Goal: Entertainment & Leisure: Consume media (video, audio)

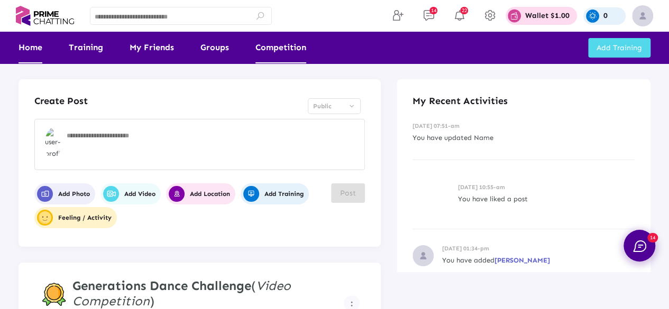
click at [285, 47] on link "Competition" at bounding box center [281, 48] width 51 height 32
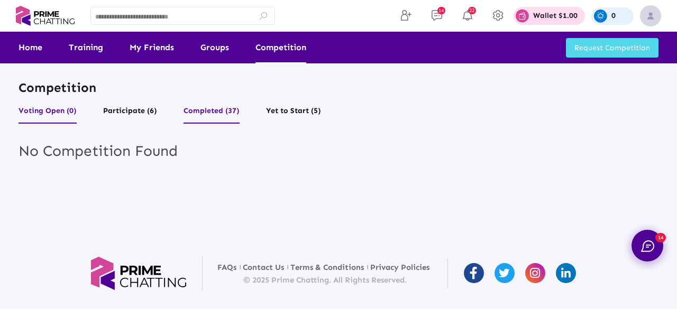
click at [217, 110] on button "Completed (37)" at bounding box center [212, 114] width 56 height 20
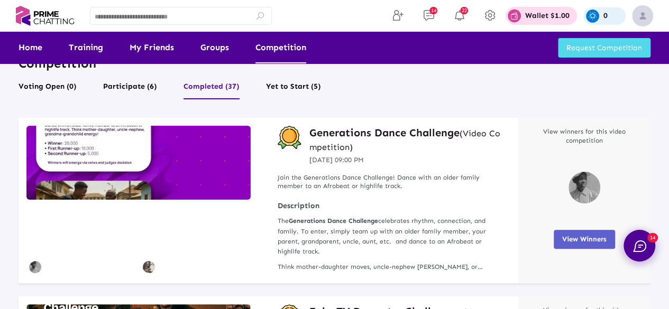
scroll to position [65, 0]
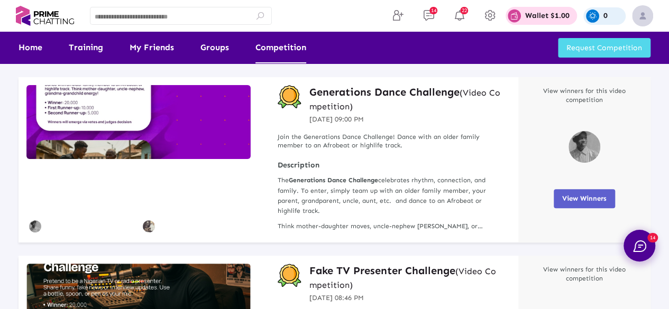
click at [580, 201] on span "View Winners" at bounding box center [584, 199] width 44 height 8
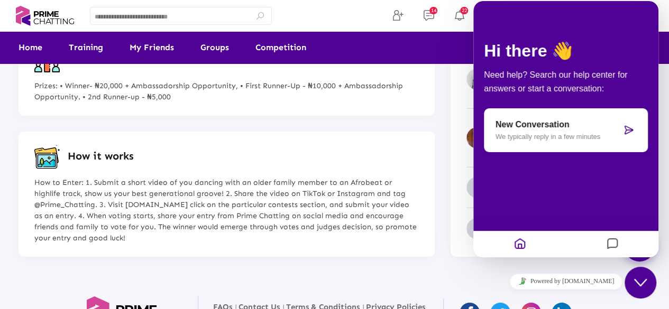
scroll to position [1725, 0]
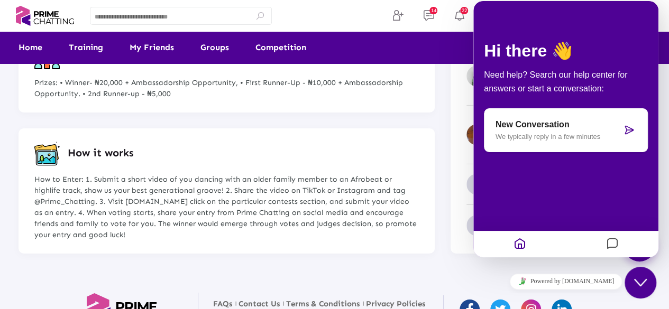
click at [645, 281] on icon "Chat widget" at bounding box center [640, 282] width 13 height 7
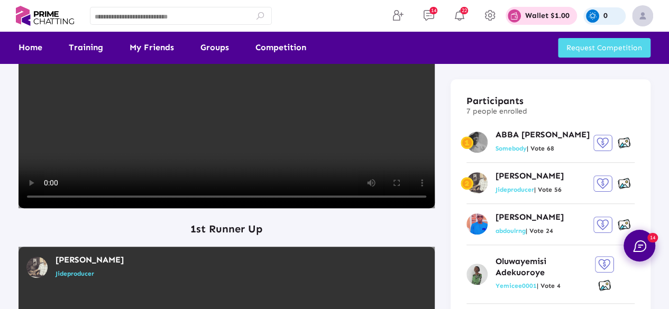
scroll to position [0, 0]
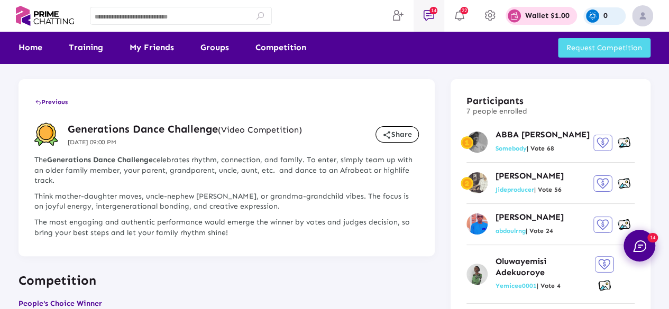
click at [430, 10] on span "14" at bounding box center [434, 10] width 8 height 7
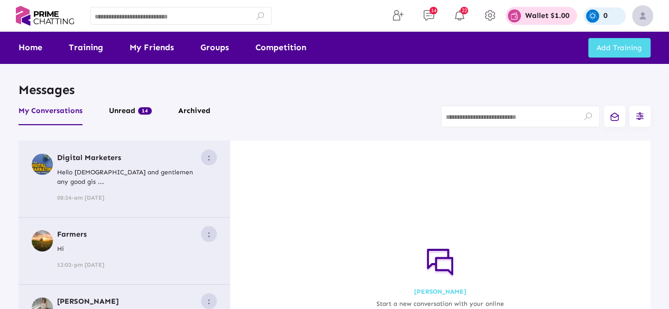
click at [121, 176] on p "Hello [DEMOGRAPHIC_DATA] and gentlemen any good gis ..." at bounding box center [129, 177] width 144 height 19
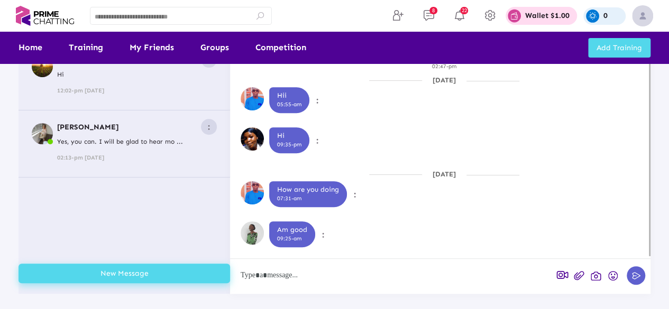
scroll to position [58, 0]
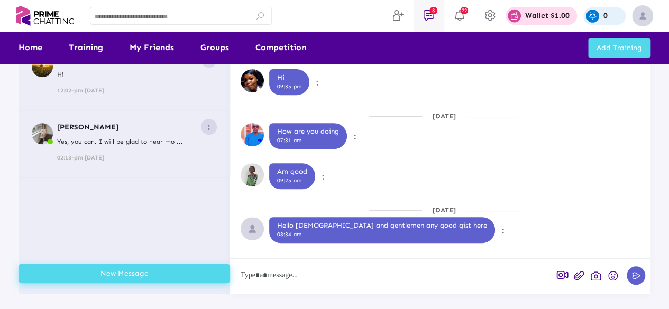
click at [434, 14] on span "8" at bounding box center [434, 10] width 8 height 7
click at [459, 17] on icon at bounding box center [460, 15] width 16 height 13
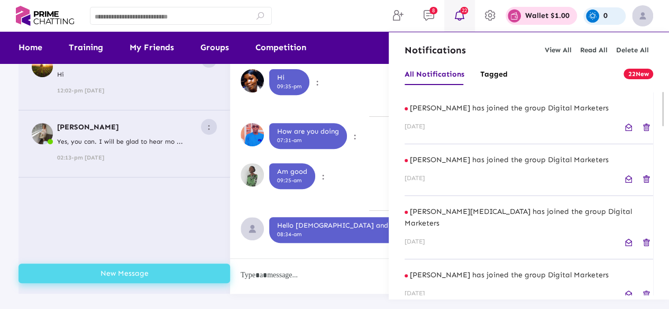
click at [515, 116] on div "[PERSON_NAME] has joined the group Digital Marketers [DATE]" at bounding box center [529, 118] width 249 height 52
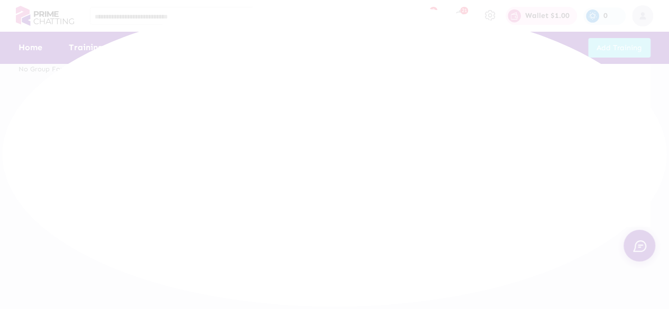
scroll to position [99, 0]
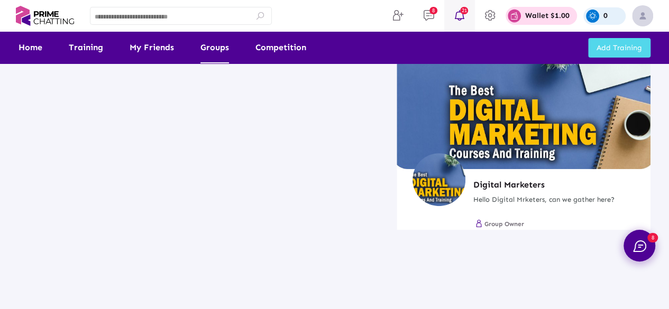
click at [463, 16] on icon at bounding box center [460, 15] width 16 height 13
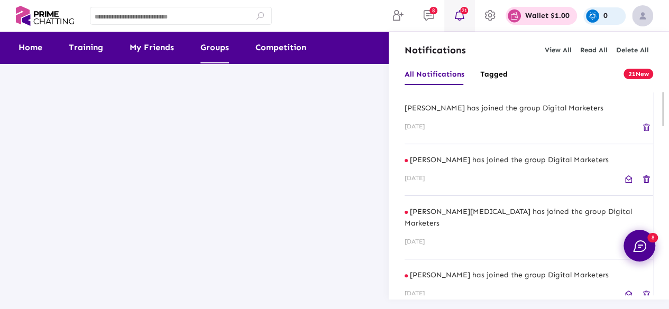
click at [480, 155] on p "[PERSON_NAME] has joined the group Digital Marketers" at bounding box center [529, 160] width 249 height 12
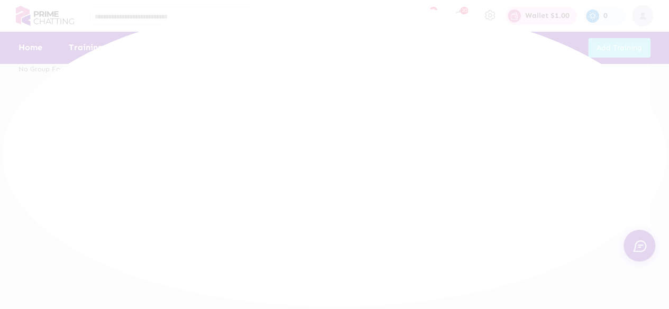
scroll to position [99, 0]
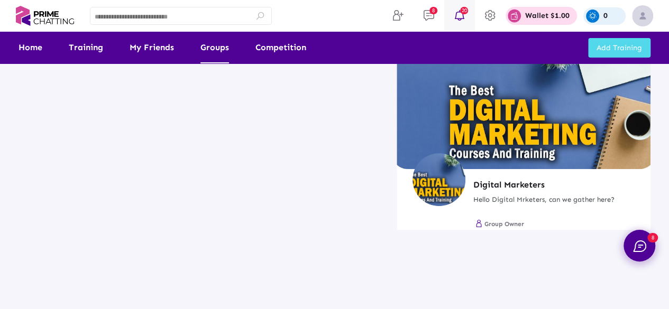
click at [462, 19] on icon at bounding box center [460, 15] width 16 height 13
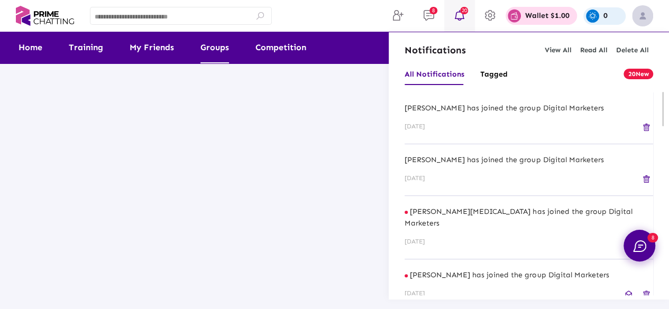
click at [468, 221] on div "[PERSON_NAME][MEDICAL_DATA] has joined the group Digital Marketers [DATE]" at bounding box center [529, 227] width 249 height 63
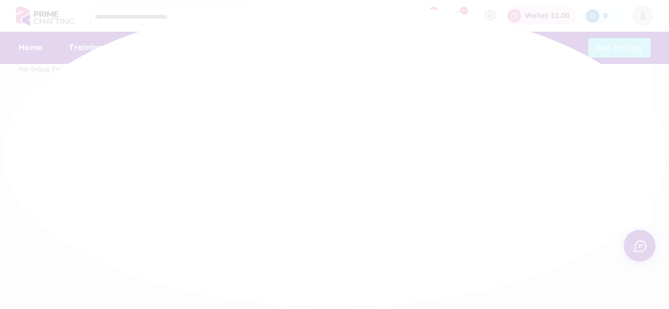
scroll to position [99, 0]
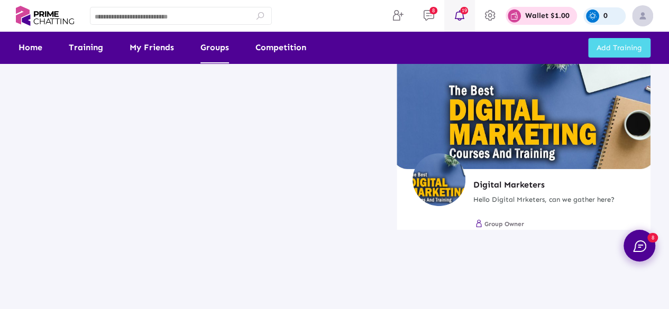
click at [461, 20] on icon at bounding box center [460, 15] width 16 height 13
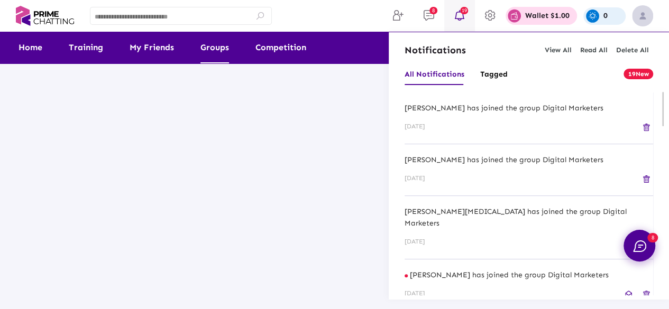
click at [466, 270] on p "[PERSON_NAME] has joined the group Digital Marketers" at bounding box center [529, 276] width 249 height 12
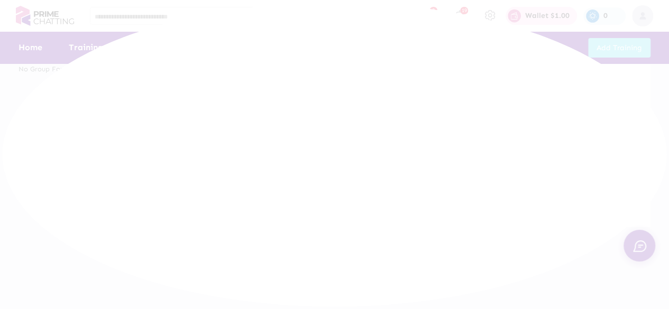
scroll to position [99, 0]
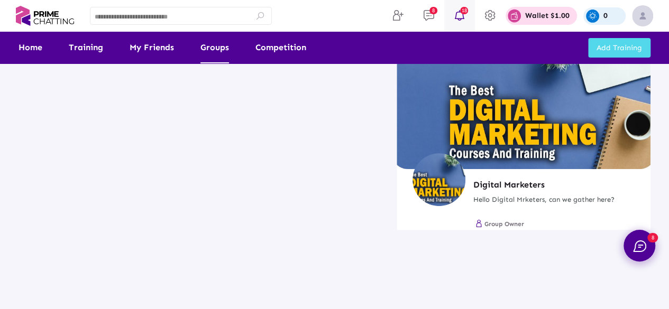
click at [463, 17] on icon at bounding box center [460, 15] width 16 height 13
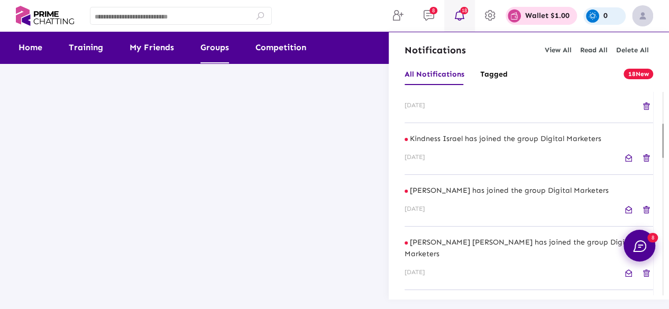
drag, startPoint x: 663, startPoint y: 119, endPoint x: 663, endPoint y: 152, distance: 32.8
click at [663, 152] on div "18New All Notifications Tagged [PERSON_NAME] has joined the group Digital Marke…" at bounding box center [529, 180] width 280 height 232
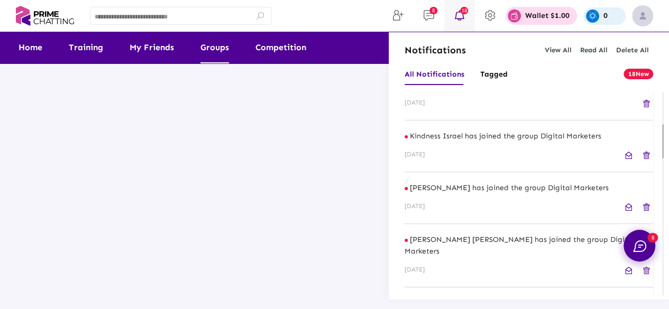
click at [455, 131] on p "Kindness Israel has joined the group Digital Marketers" at bounding box center [529, 137] width 249 height 12
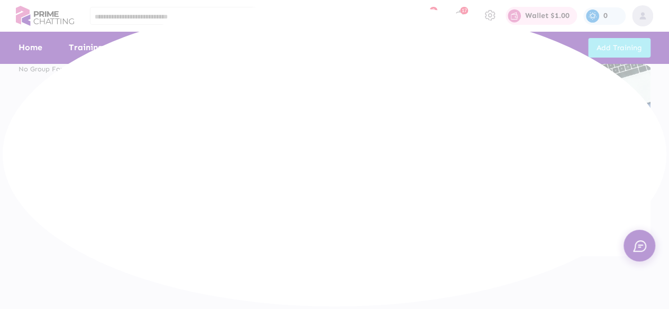
scroll to position [99, 0]
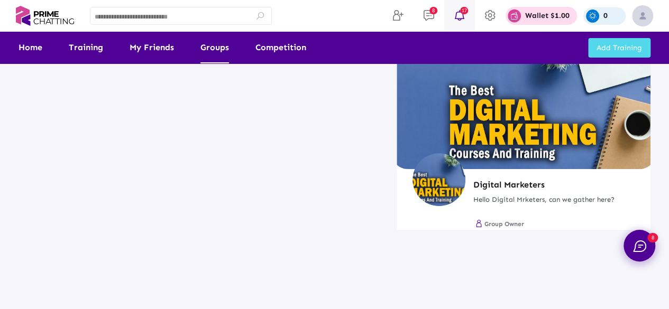
click at [466, 12] on span "17" at bounding box center [464, 10] width 8 height 7
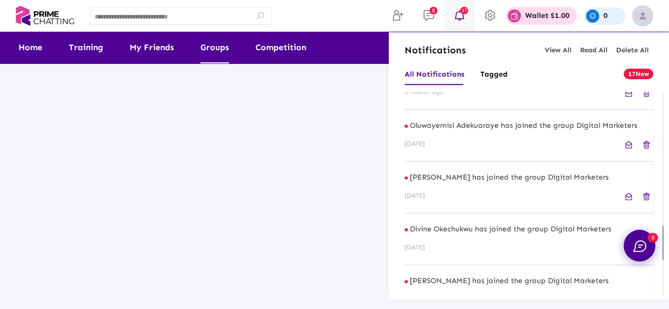
drag, startPoint x: 662, startPoint y: 106, endPoint x: 666, endPoint y: 242, distance: 135.5
click at [666, 242] on div "17New All Notifications Tagged [PERSON_NAME] has joined the group Digital Marke…" at bounding box center [529, 180] width 280 height 232
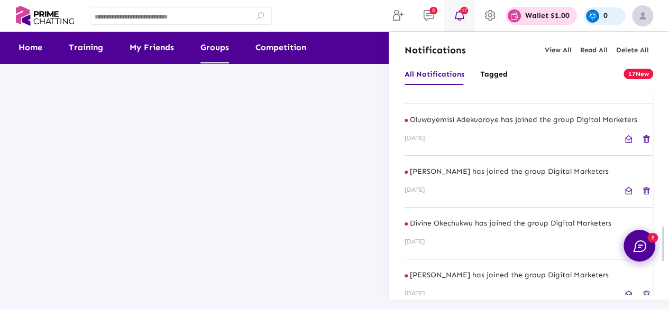
click at [474, 158] on div "[PERSON_NAME] has joined the group Digital Marketers [DATE]" at bounding box center [529, 182] width 249 height 52
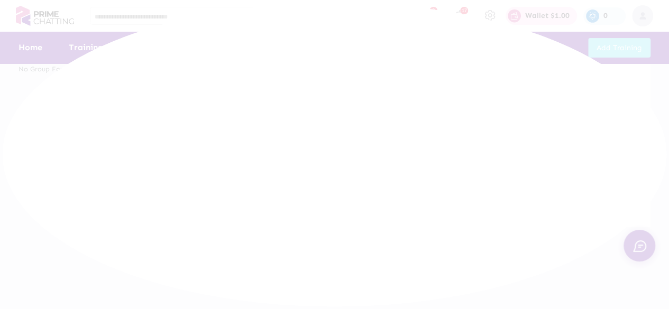
scroll to position [99, 0]
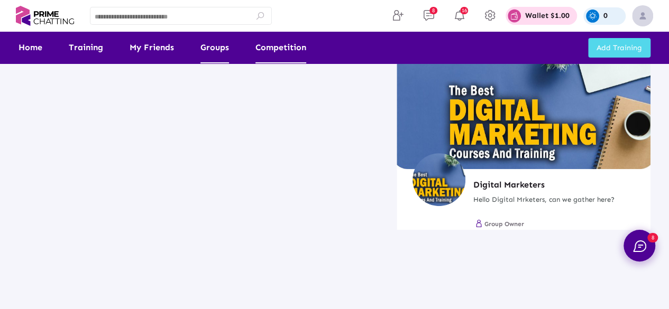
click at [280, 47] on link "Competition" at bounding box center [281, 48] width 51 height 32
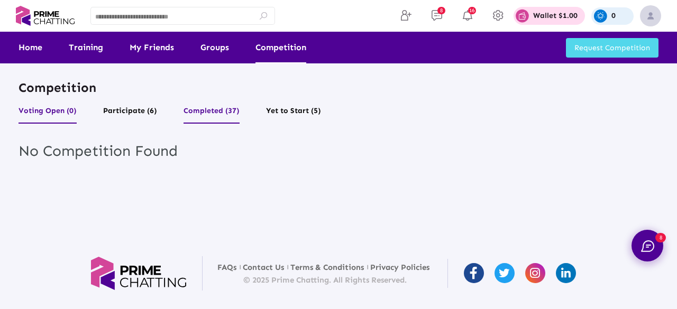
click at [227, 108] on button "Completed (37)" at bounding box center [212, 114] width 56 height 20
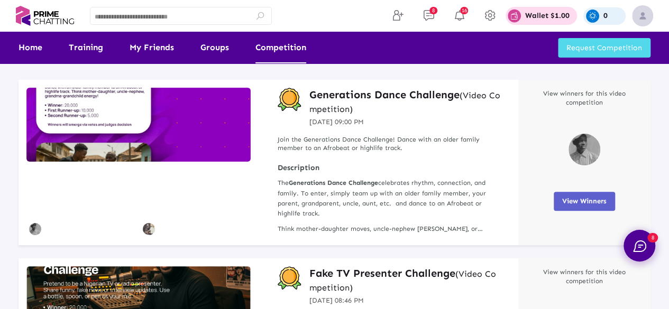
scroll to position [68, 0]
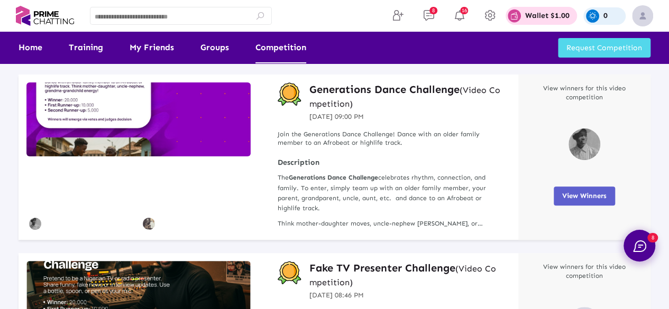
click at [572, 197] on span "View Winners" at bounding box center [584, 196] width 44 height 8
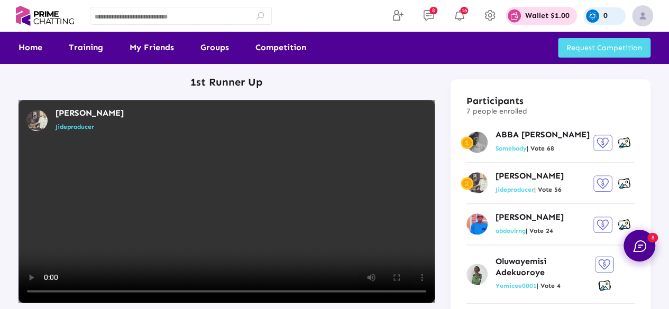
scroll to position [505, 0]
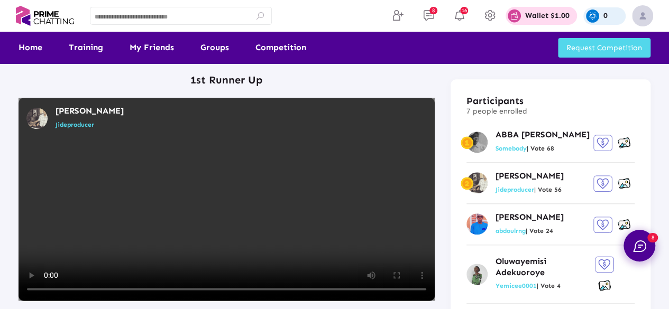
click at [230, 195] on video at bounding box center [227, 199] width 416 height 203
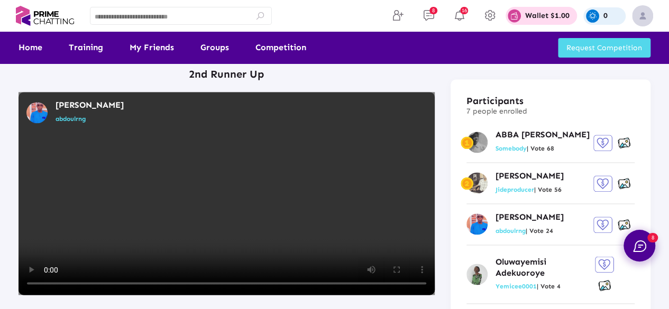
scroll to position [772, 0]
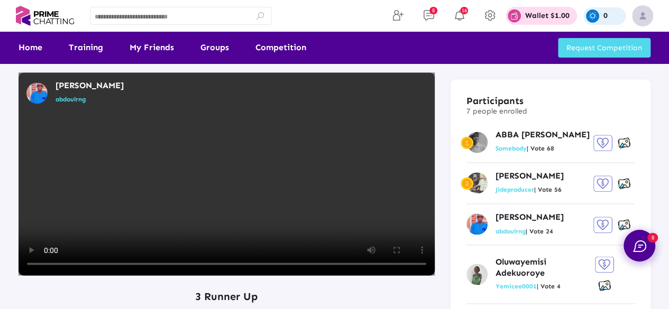
click at [207, 158] on video at bounding box center [227, 173] width 416 height 203
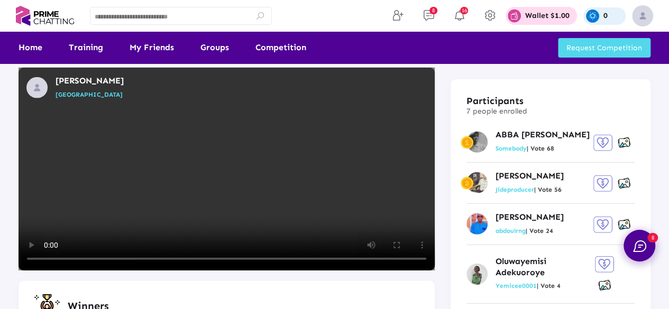
scroll to position [1514, 0]
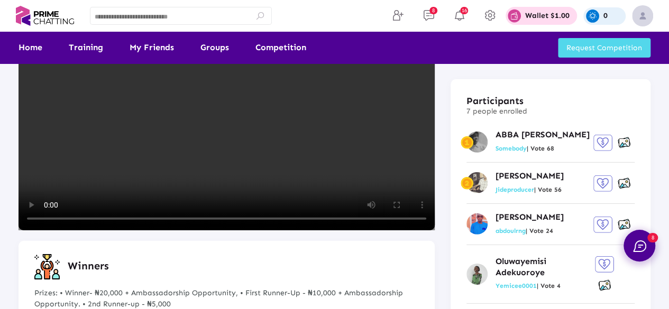
click at [205, 116] on video at bounding box center [227, 129] width 416 height 203
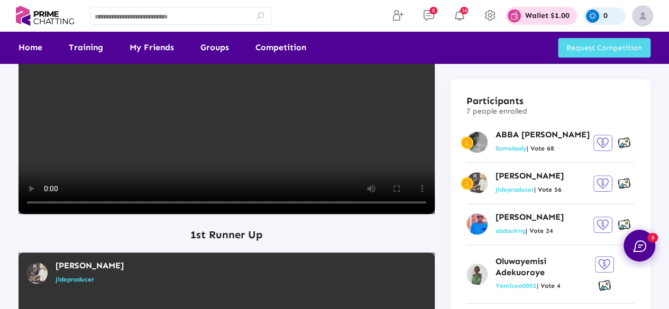
scroll to position [0, 0]
